Goal: Find specific page/section: Find specific page/section

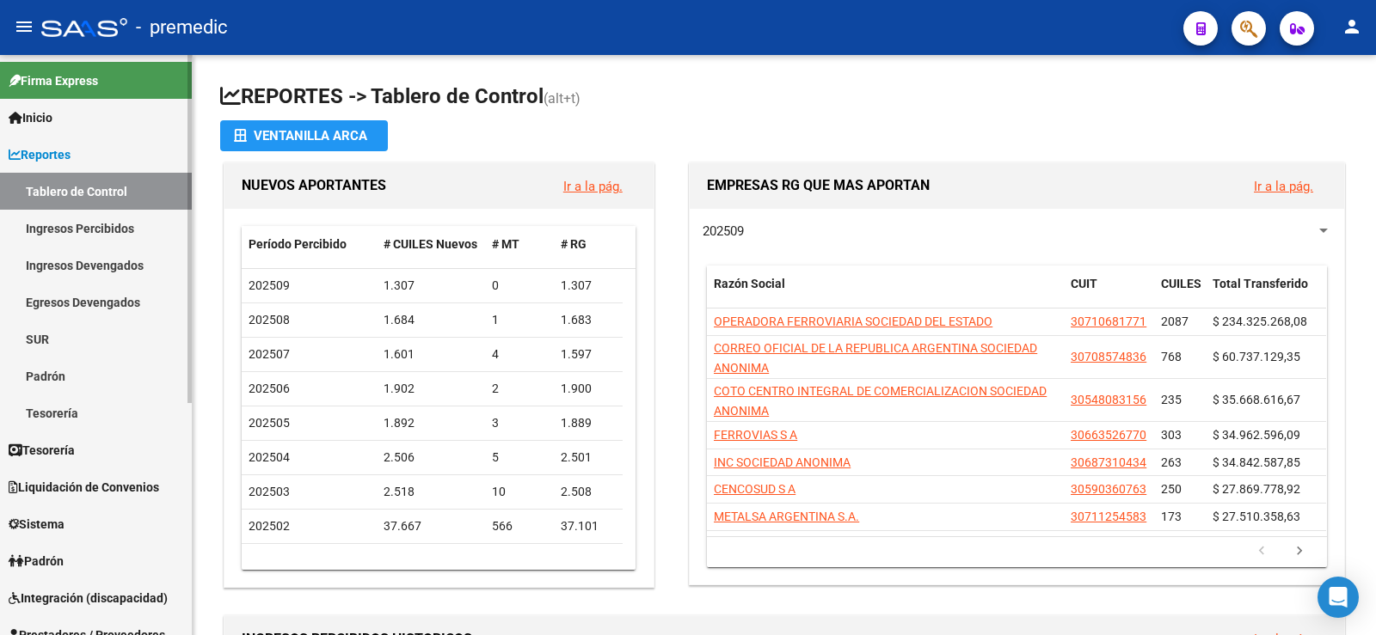
click at [60, 198] on link "Tablero de Control" at bounding box center [96, 191] width 192 height 37
click at [80, 234] on link "Ingresos Percibidos" at bounding box center [96, 228] width 192 height 37
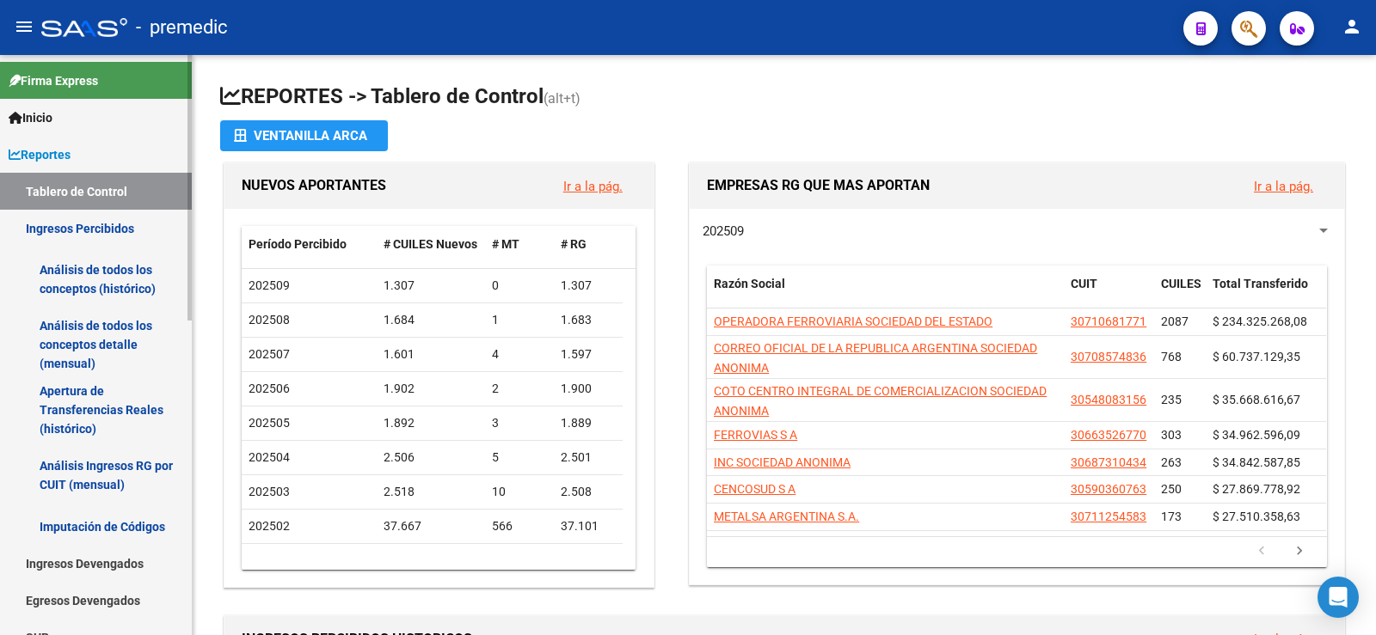
click at [126, 280] on link "Análisis de todos los conceptos (histórico)" at bounding box center [96, 279] width 192 height 65
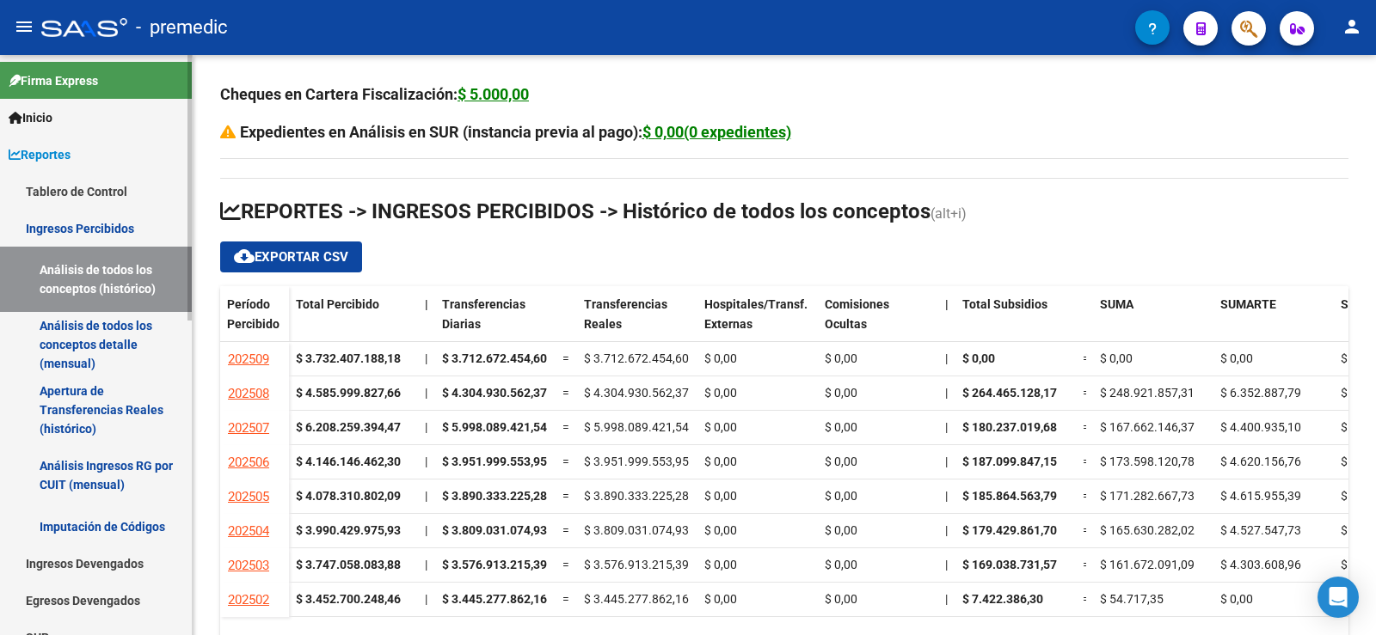
click at [120, 331] on link "Análisis de todos los conceptos detalle (mensual)" at bounding box center [96, 344] width 192 height 65
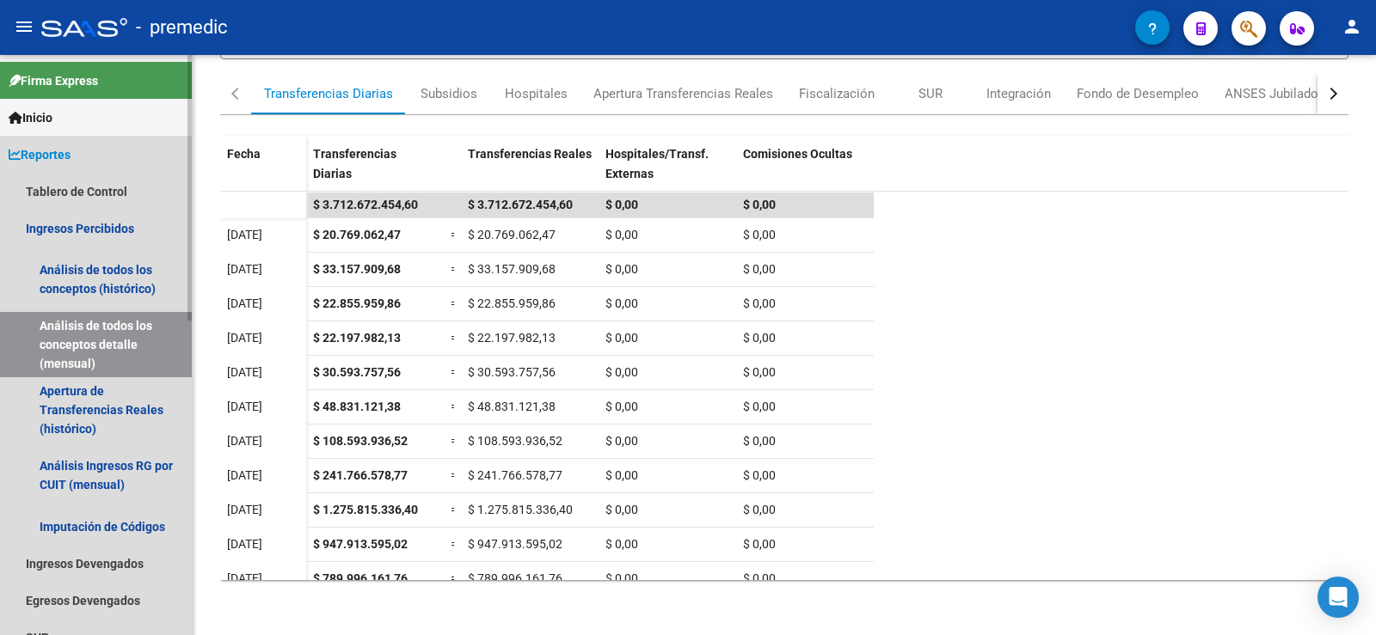
click at [82, 172] on link "Reportes" at bounding box center [96, 154] width 192 height 37
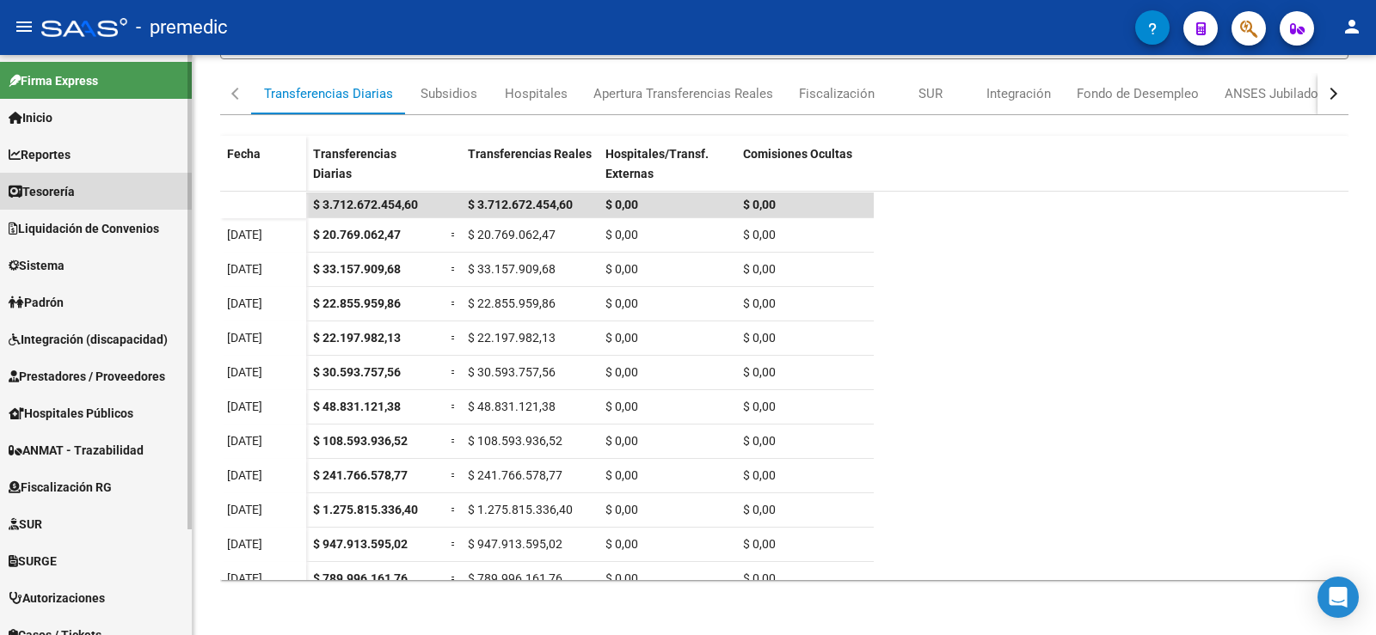
click at [80, 181] on link "Tesorería" at bounding box center [96, 191] width 192 height 37
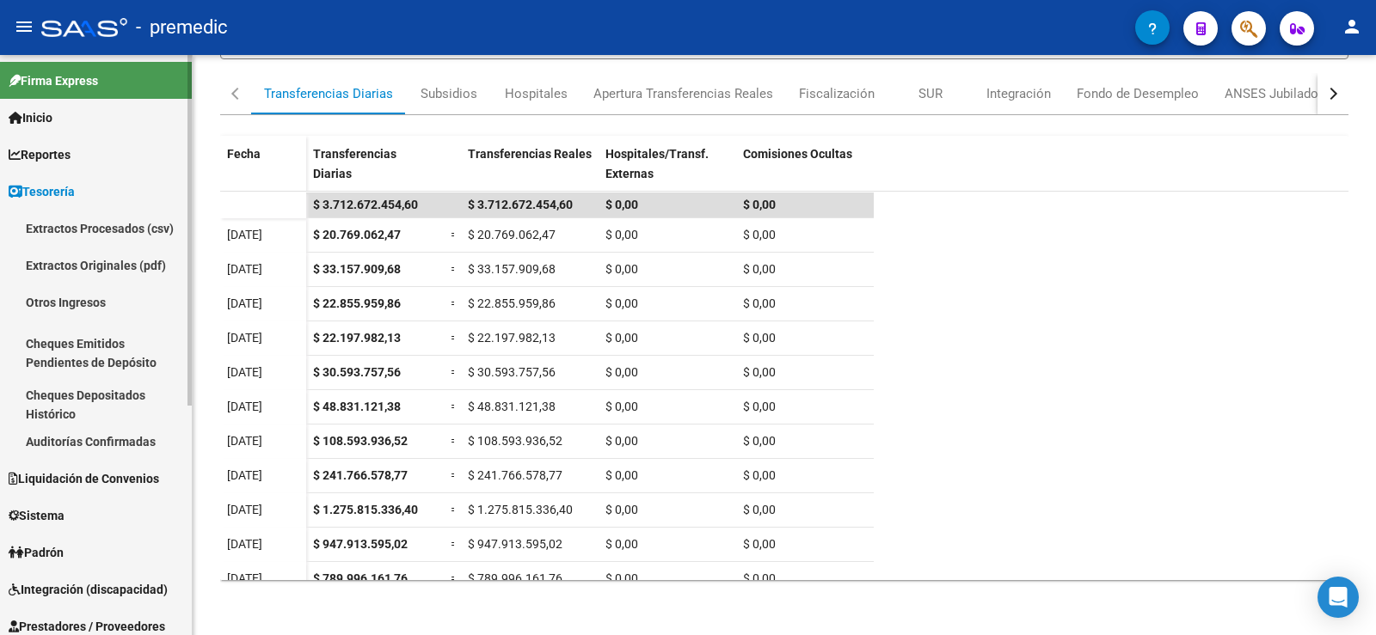
drag, startPoint x: 80, startPoint y: 181, endPoint x: 72, endPoint y: 171, distance: 12.9
click at [75, 182] on span "Tesorería" at bounding box center [42, 191] width 66 height 19
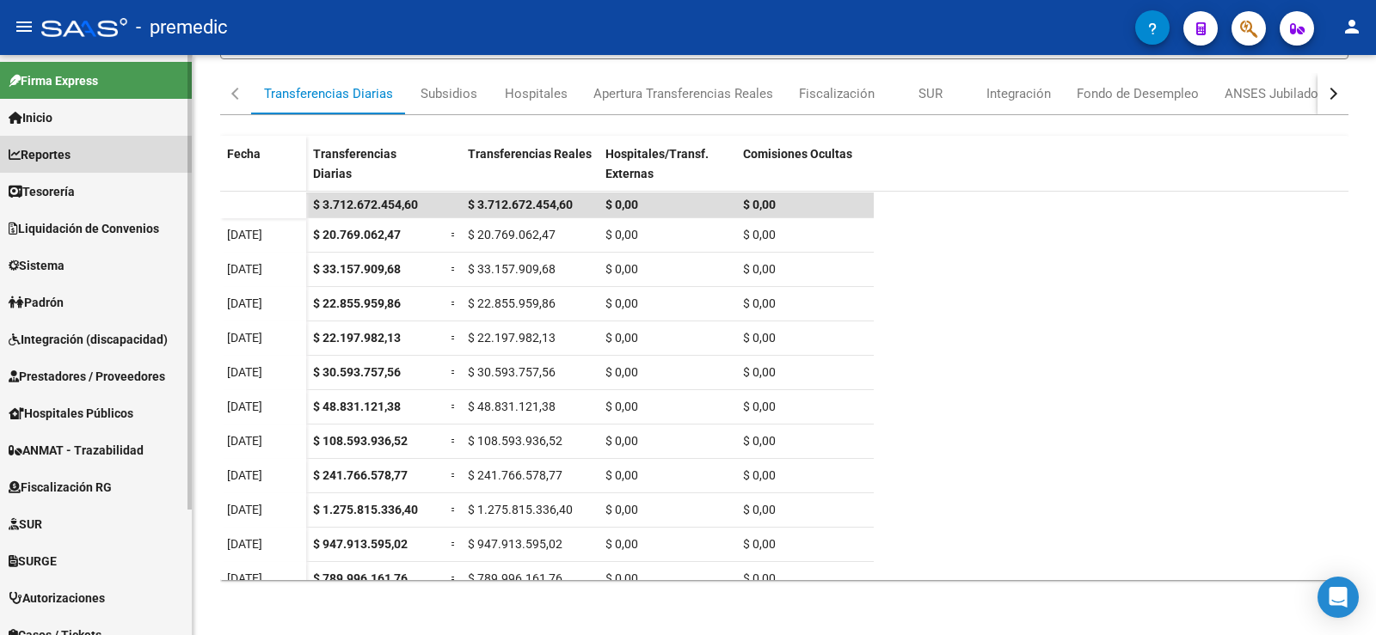
click at [64, 156] on span "Reportes" at bounding box center [40, 154] width 62 height 19
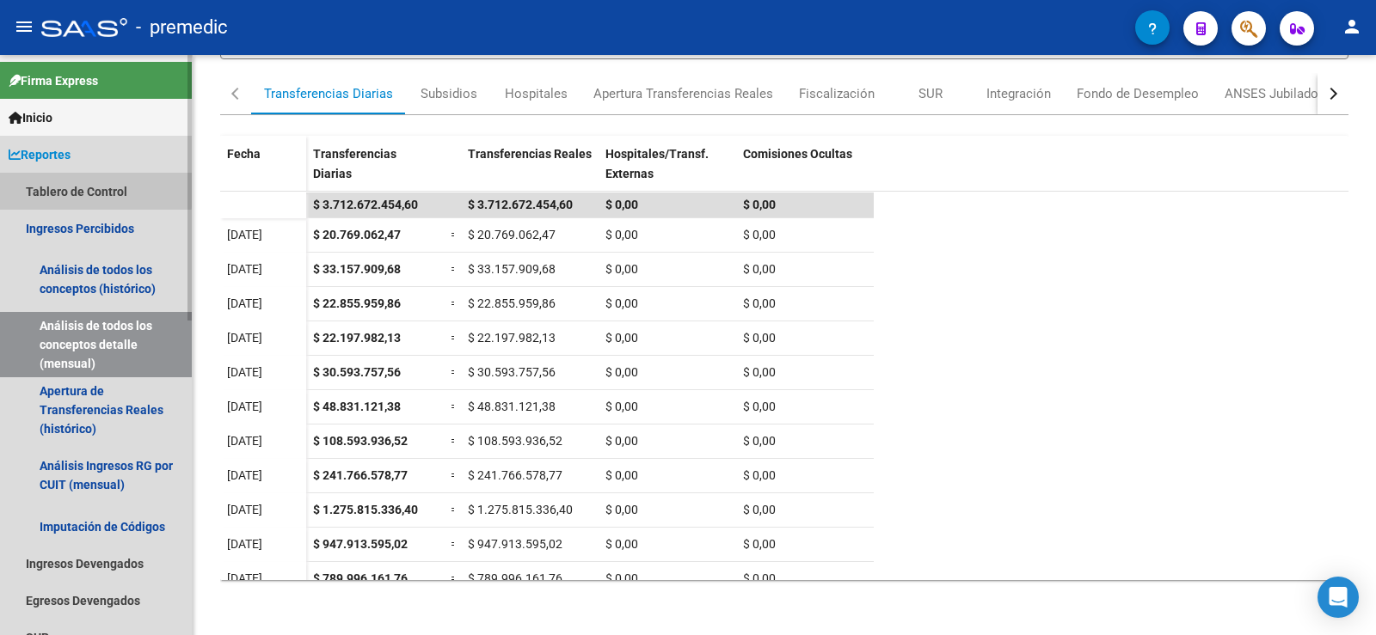
click at [70, 188] on link "Tablero de Control" at bounding box center [96, 191] width 192 height 37
